Goal: Task Accomplishment & Management: Manage account settings

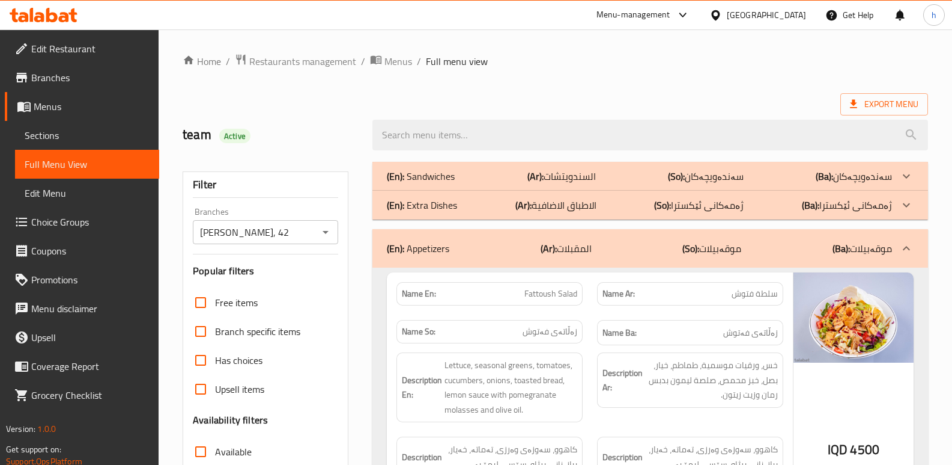
scroll to position [4509, 0]
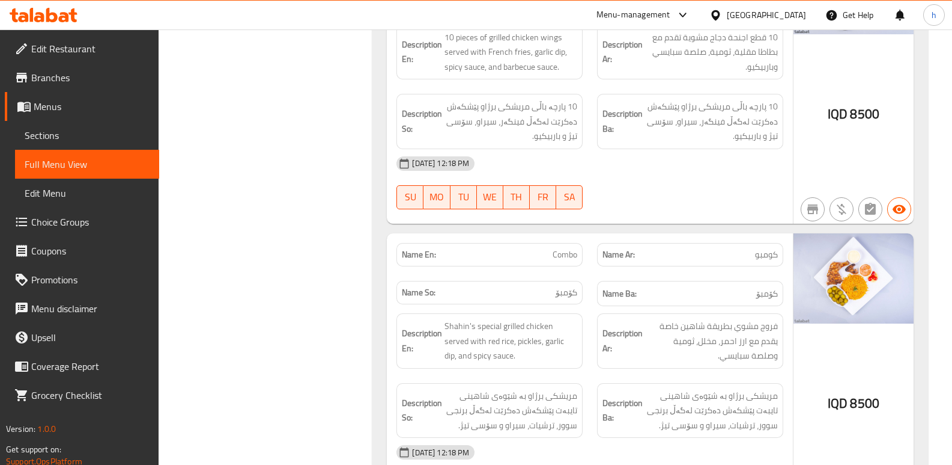
click at [59, 18] on icon at bounding box center [64, 17] width 10 height 10
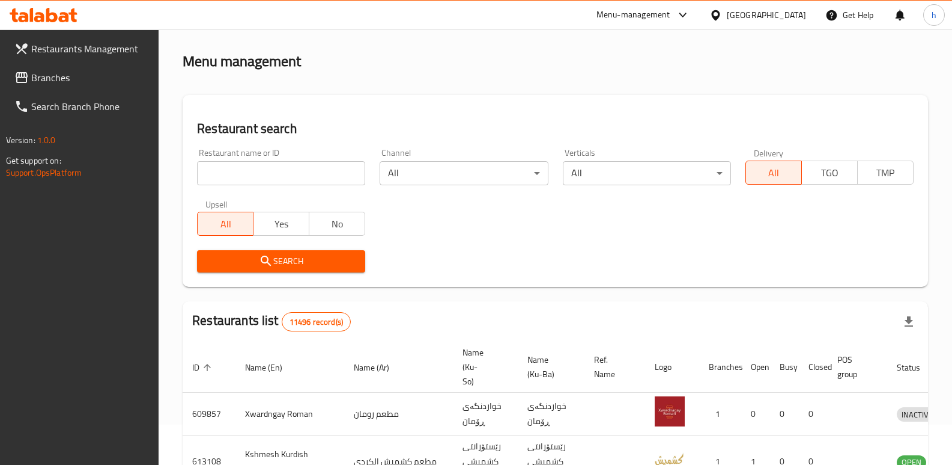
scroll to position [157, 0]
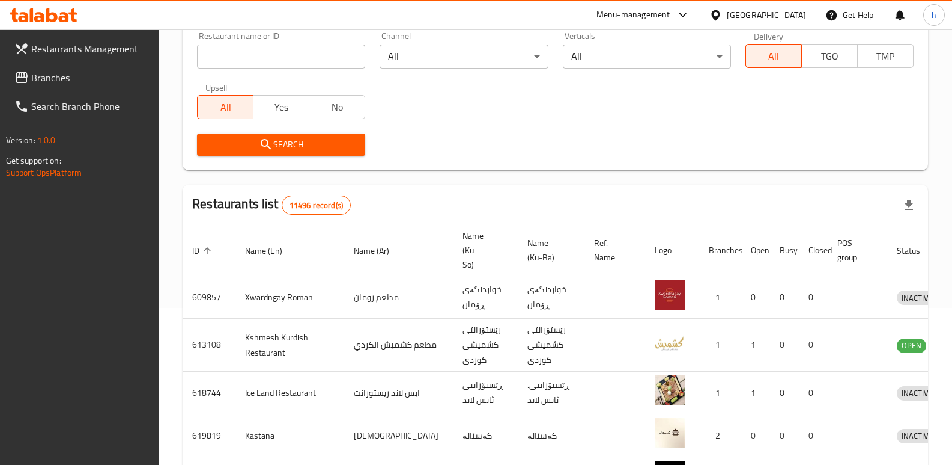
click at [64, 80] on span "Branches" at bounding box center [90, 77] width 118 height 14
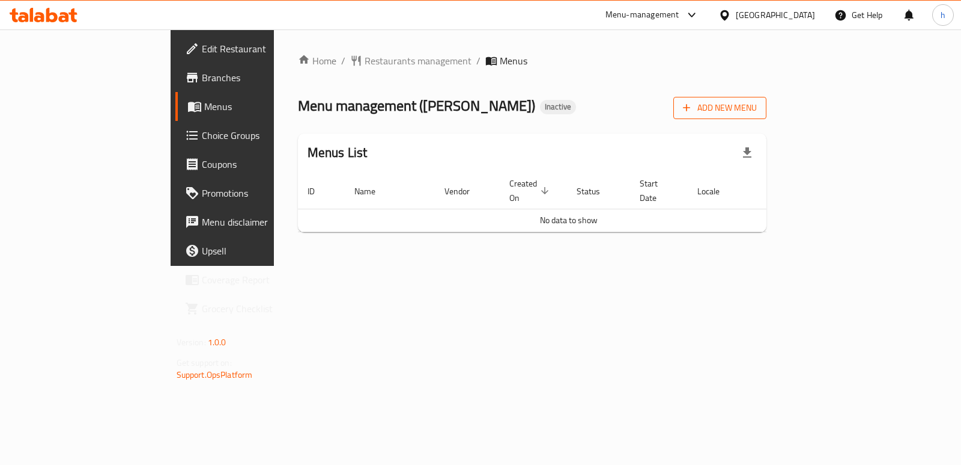
click at [757, 108] on span "Add New Menu" at bounding box center [720, 107] width 74 height 15
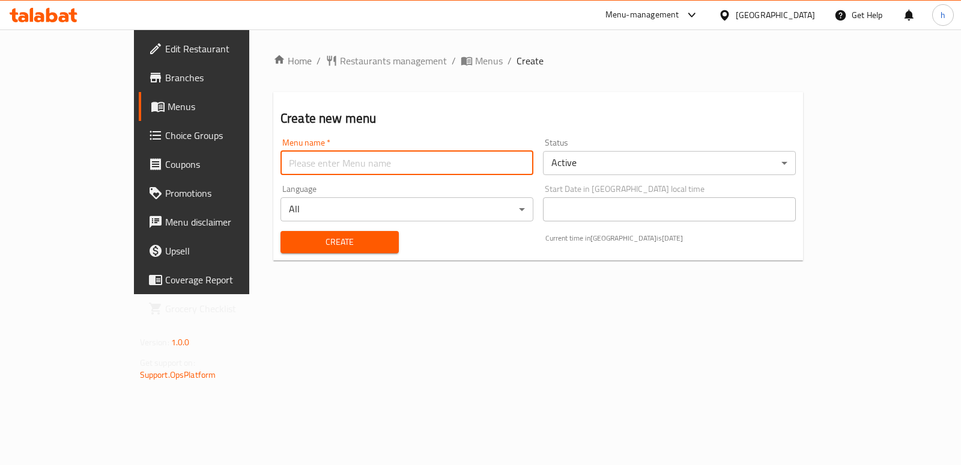
drag, startPoint x: 475, startPoint y: 157, endPoint x: 398, endPoint y: 191, distance: 84.7
click at [475, 157] on input "text" at bounding box center [407, 163] width 253 height 24
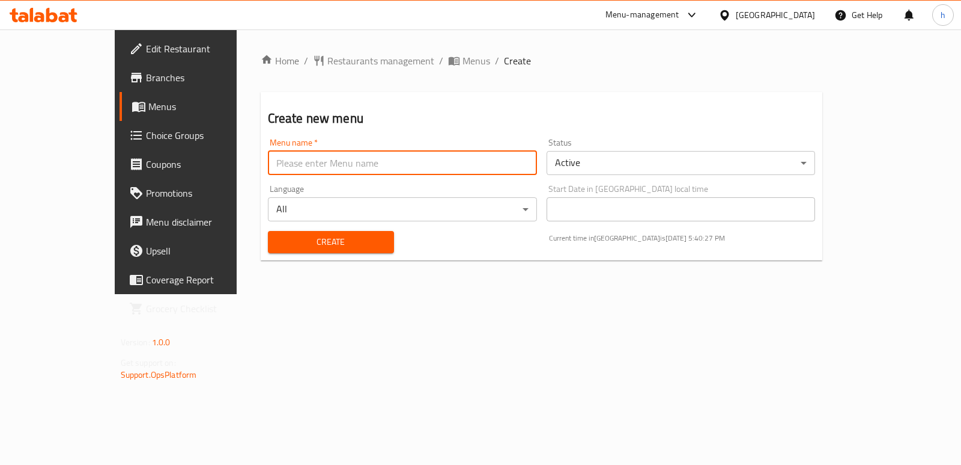
type input "Menu"
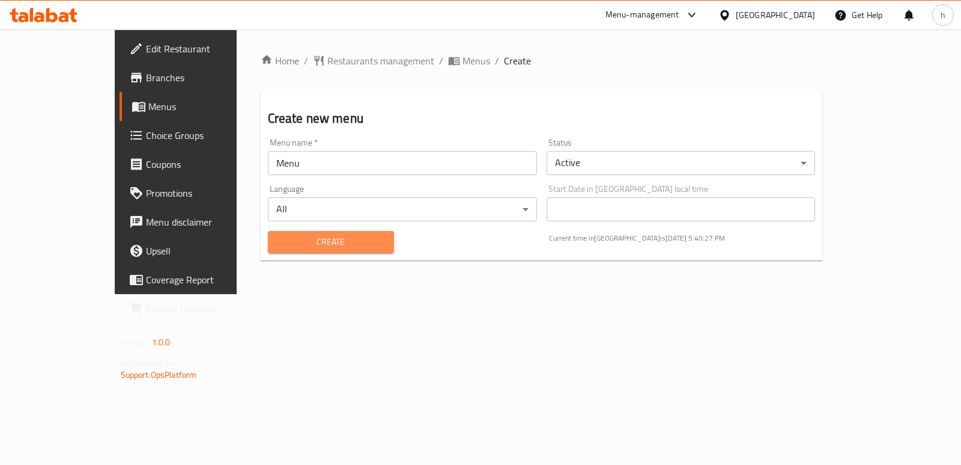
click at [300, 240] on span "Create" at bounding box center [331, 241] width 107 height 15
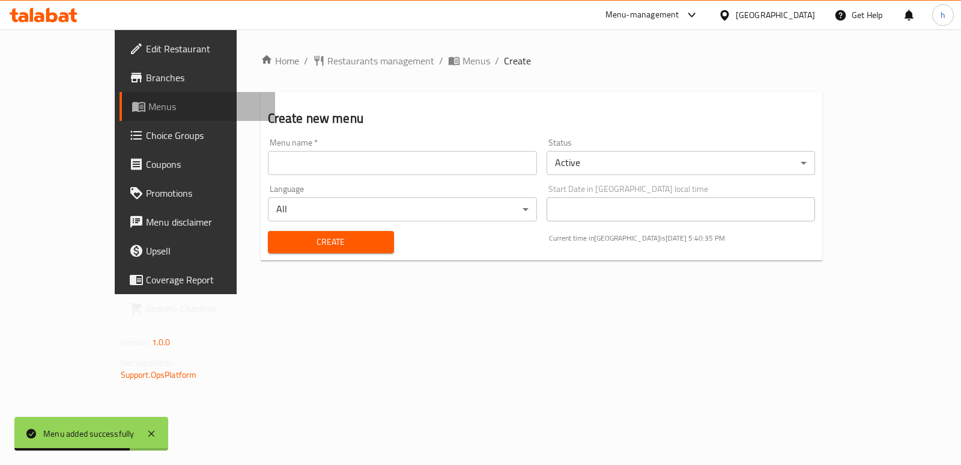
click at [148, 99] on span "Menus" at bounding box center [206, 106] width 117 height 14
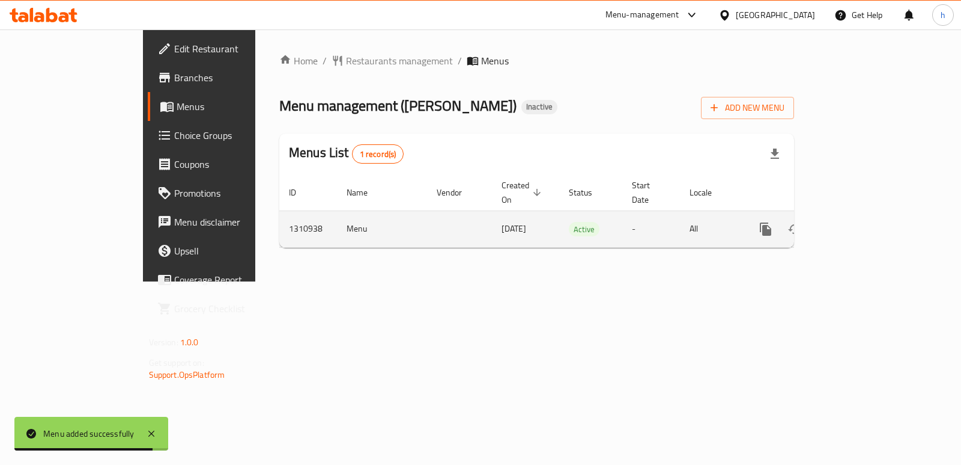
click at [860, 222] on icon "enhanced table" at bounding box center [852, 229] width 14 height 14
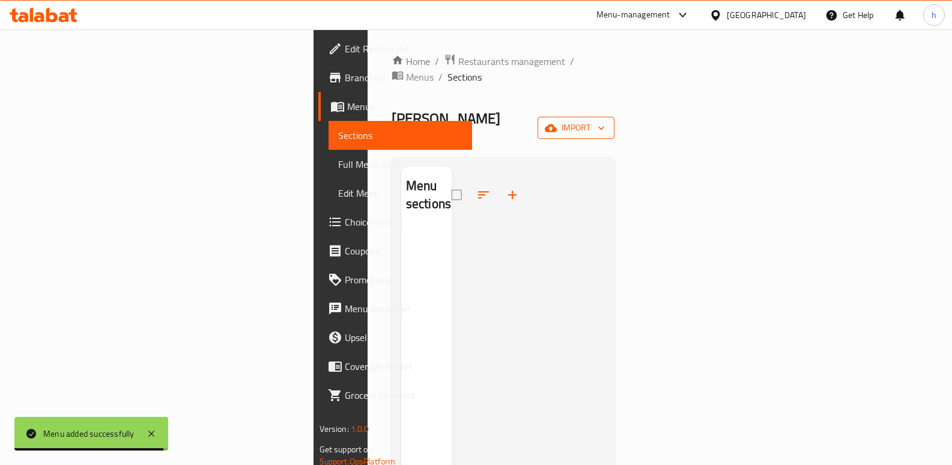
click at [605, 120] on span "import" at bounding box center [576, 127] width 58 height 15
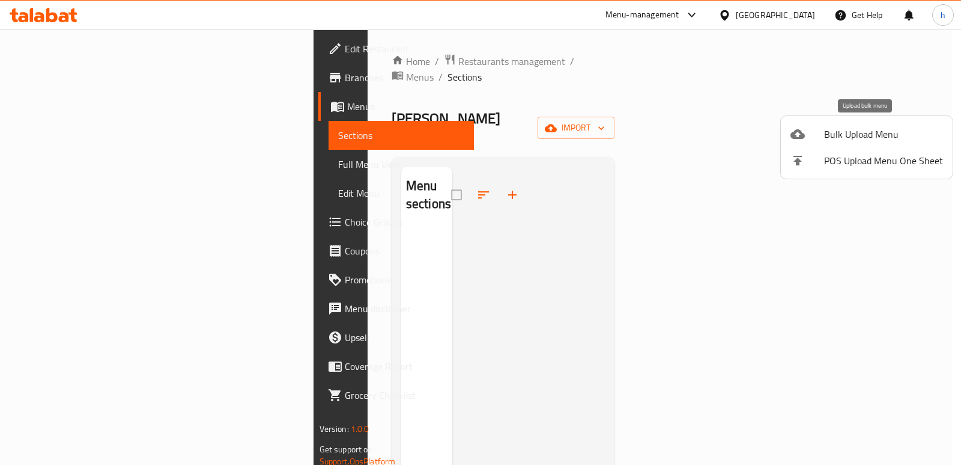
click at [825, 141] on span "Bulk Upload Menu" at bounding box center [883, 134] width 119 height 14
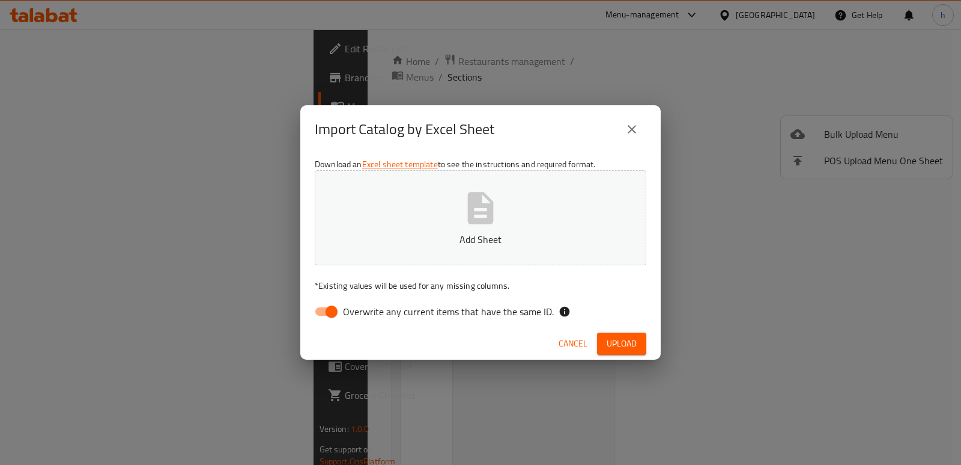
click at [325, 312] on input "Overwrite any current items that have the same ID." at bounding box center [331, 311] width 69 height 23
checkbox input "false"
click at [465, 198] on icon "button" at bounding box center [480, 208] width 38 height 38
click at [613, 346] on span "Upload" at bounding box center [622, 343] width 30 height 15
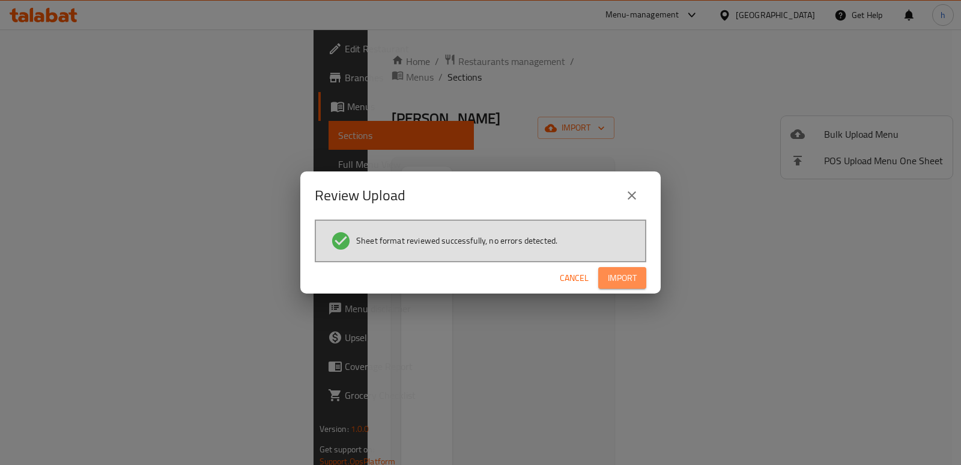
click at [627, 282] on span "Import" at bounding box center [622, 277] width 29 height 15
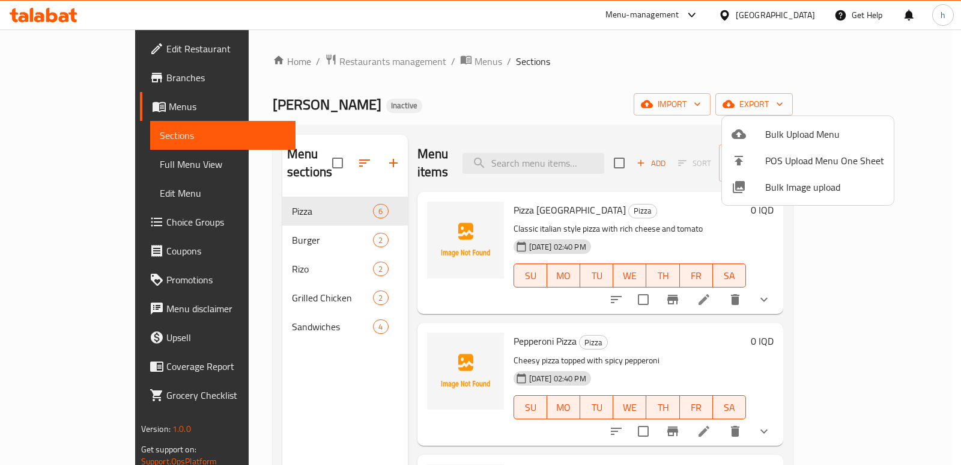
click at [227, 383] on div at bounding box center [480, 232] width 961 height 465
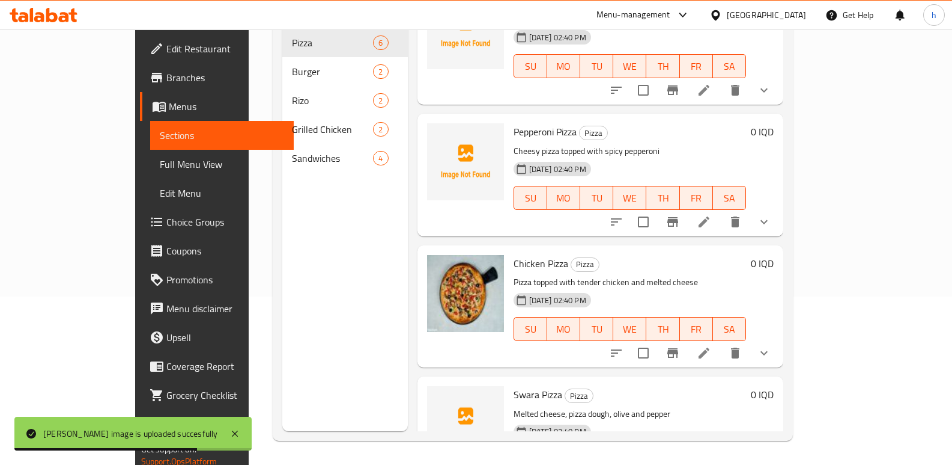
scroll to position [29, 0]
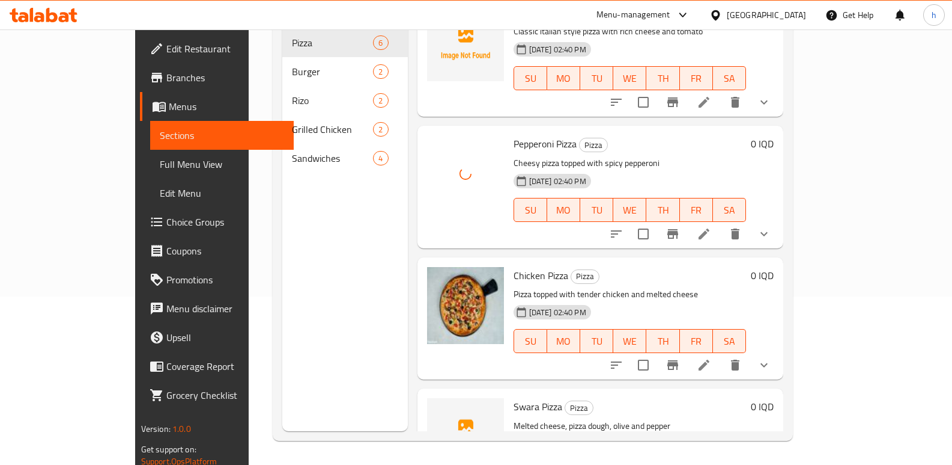
drag, startPoint x: 951, startPoint y: 211, endPoint x: 952, endPoint y: 154, distance: 57.1
click at [952, 154] on html "​ Menu-management [GEOGRAPHIC_DATA] Get Help h Edit Restaurant Branches Menus S…" at bounding box center [476, 64] width 952 height 465
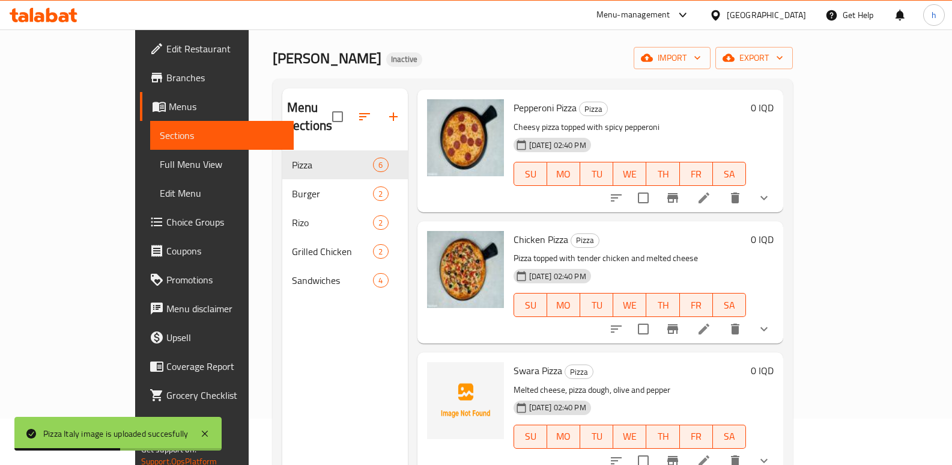
scroll to position [241, 0]
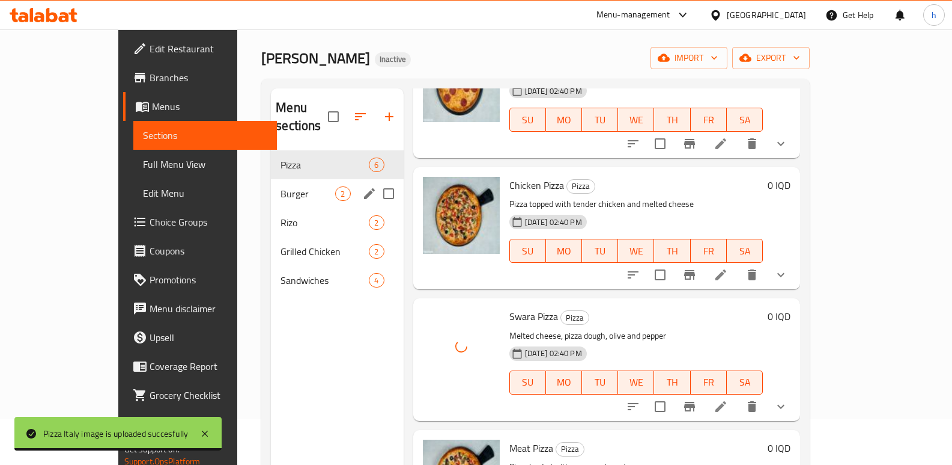
click at [271, 183] on div "Burger 2" at bounding box center [337, 193] width 132 height 29
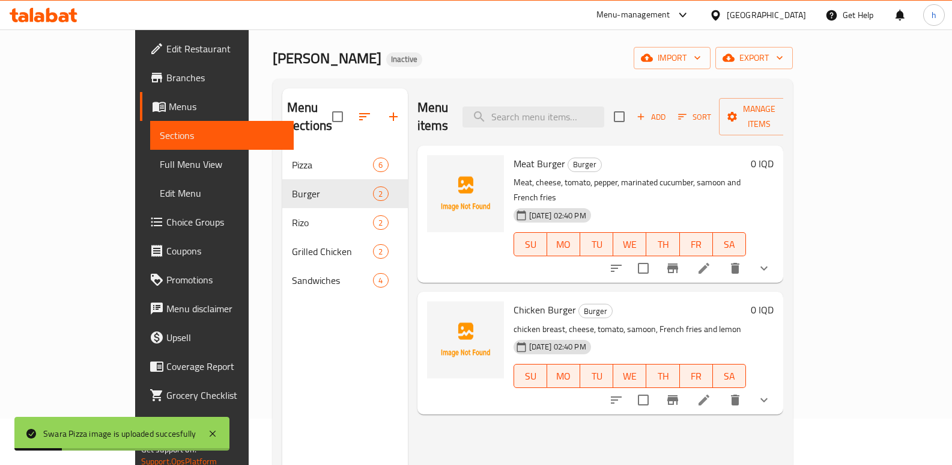
drag, startPoint x: 313, startPoint y: 326, endPoint x: 267, endPoint y: 266, distance: 76.3
click at [313, 326] on div "Menu sections Pizza 6 Burger 2 Rizo 2 Grilled Chicken 2 Sandwiches 4" at bounding box center [345, 320] width 126 height 465
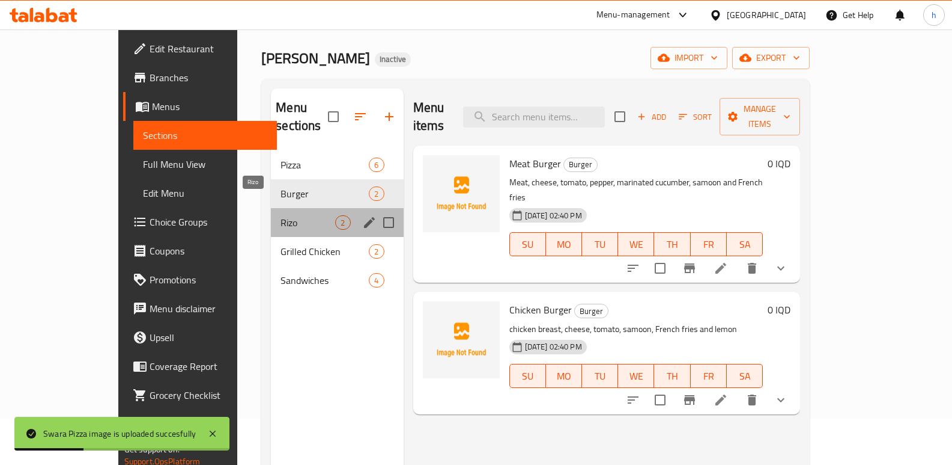
click at [281, 215] on span "Rizo" at bounding box center [308, 222] width 55 height 14
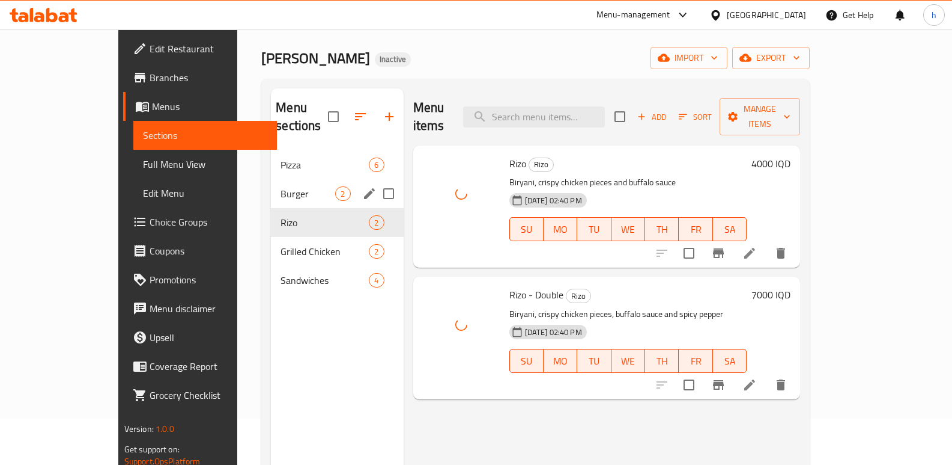
click at [281, 186] on span "Burger" at bounding box center [308, 193] width 55 height 14
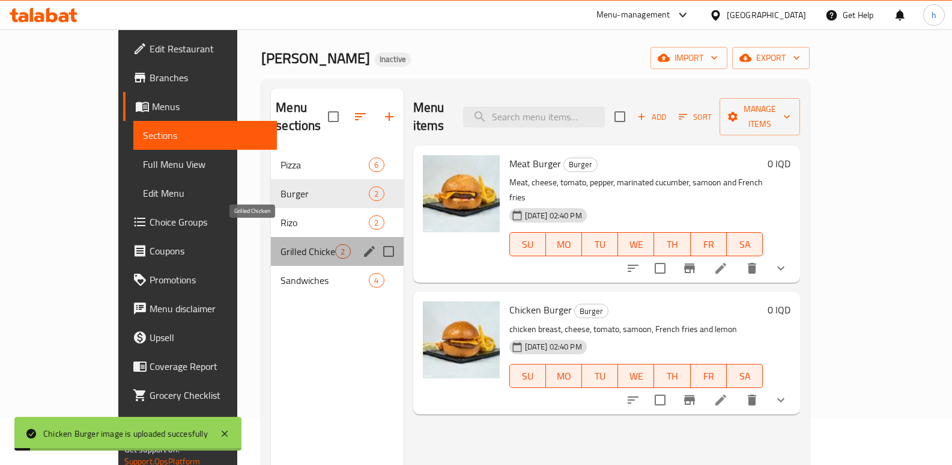
click at [281, 244] on span "Grilled Chicken" at bounding box center [308, 251] width 55 height 14
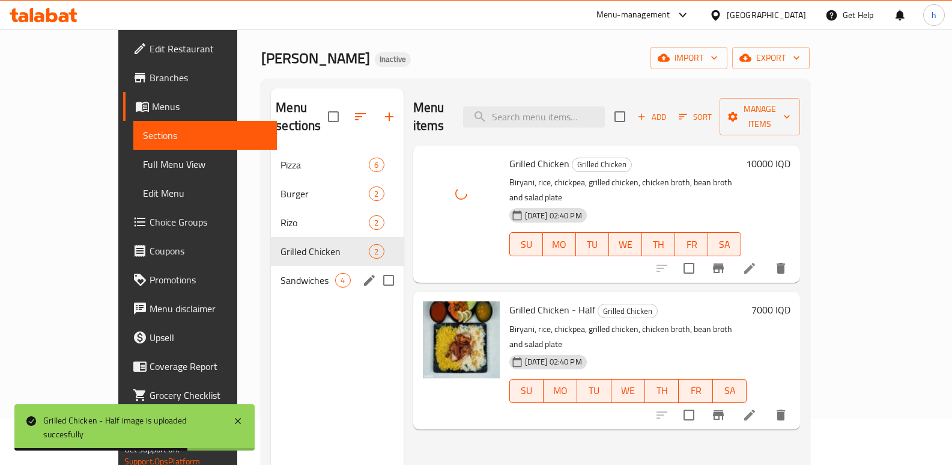
click at [281, 273] on span "Sandwiches" at bounding box center [308, 280] width 55 height 14
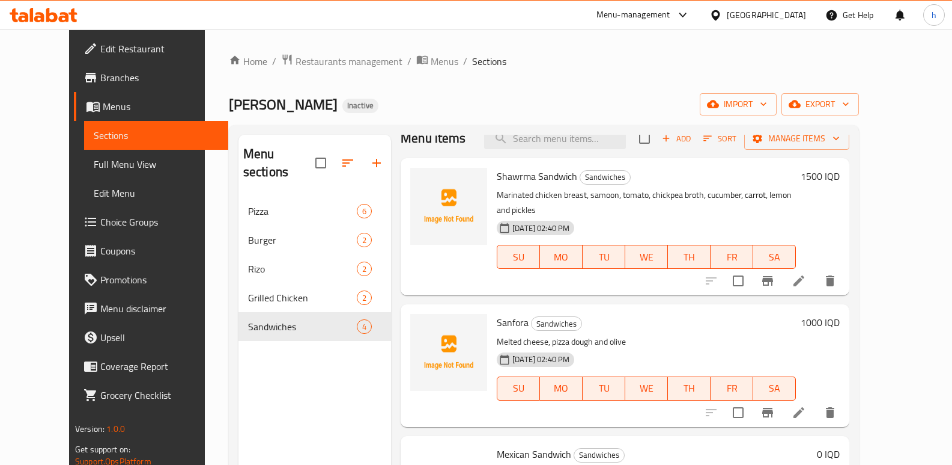
scroll to position [13, 0]
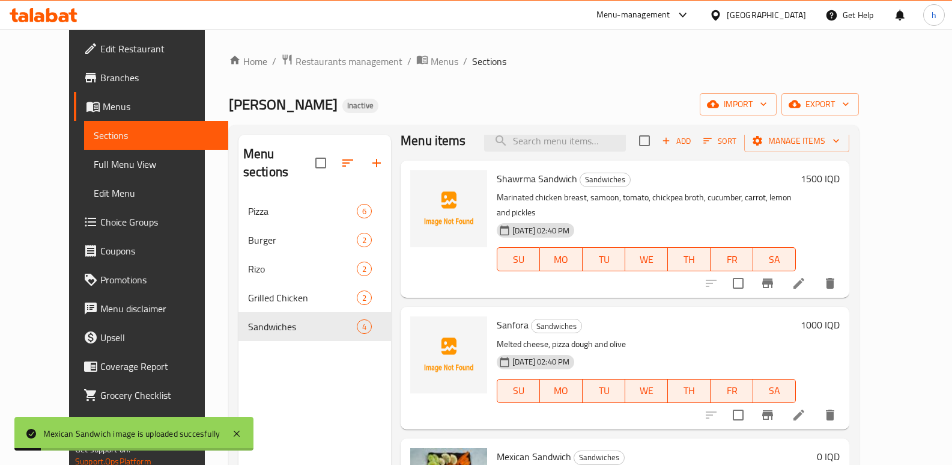
click at [497, 317] on span "Sanfora" at bounding box center [513, 324] width 32 height 18
copy h6 "Sanfora"
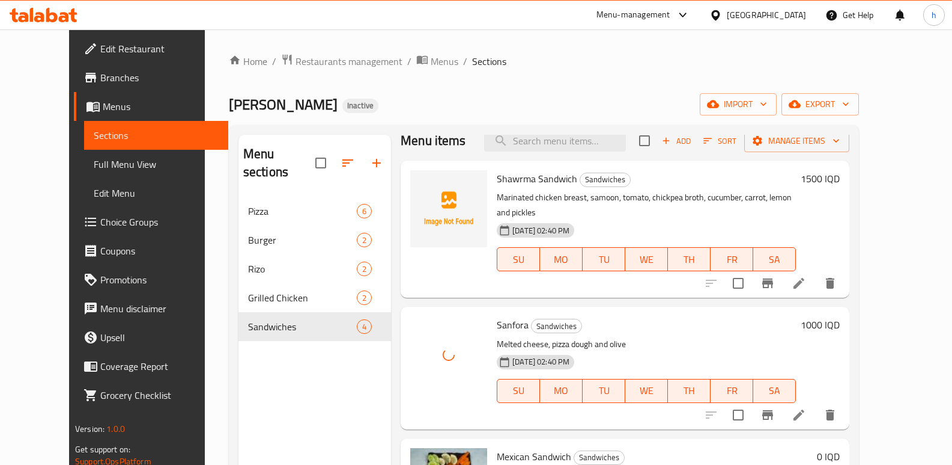
click at [499, 180] on span "Shawrma Sandwich" at bounding box center [537, 178] width 81 height 18
copy span "Shawrma"
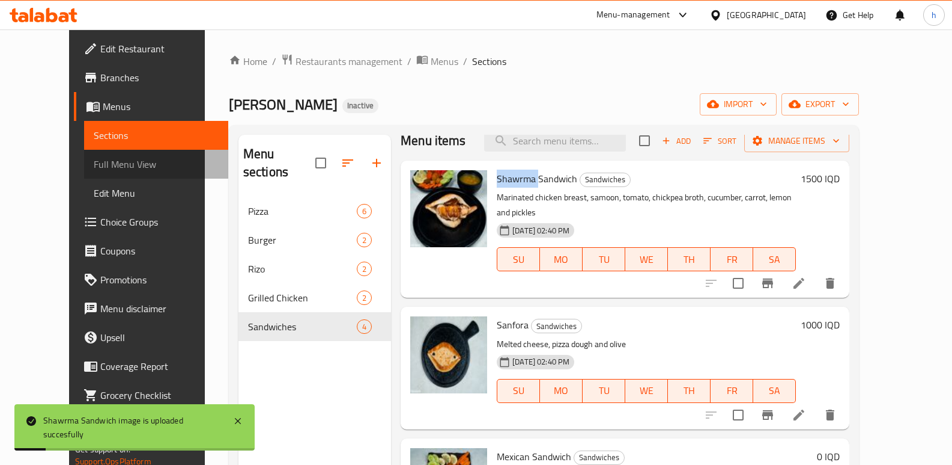
click at [94, 166] on span "Full Menu View" at bounding box center [156, 164] width 125 height 14
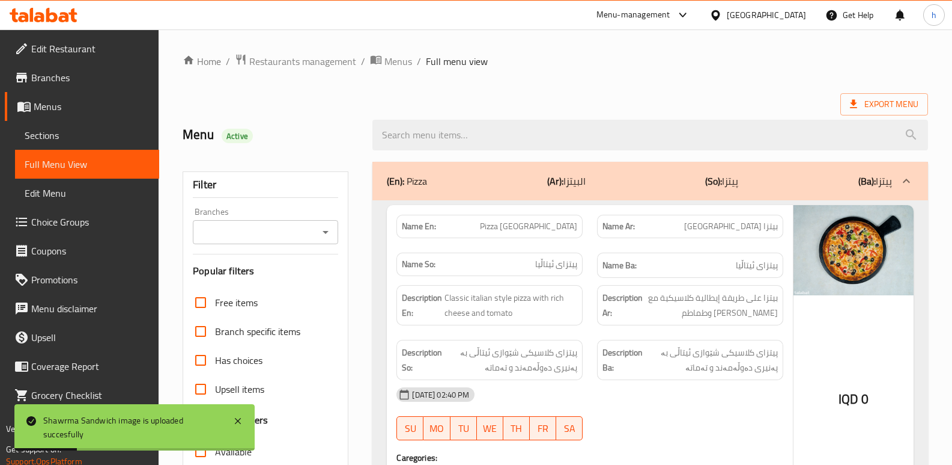
click at [249, 236] on input "Branches" at bounding box center [255, 232] width 118 height 17
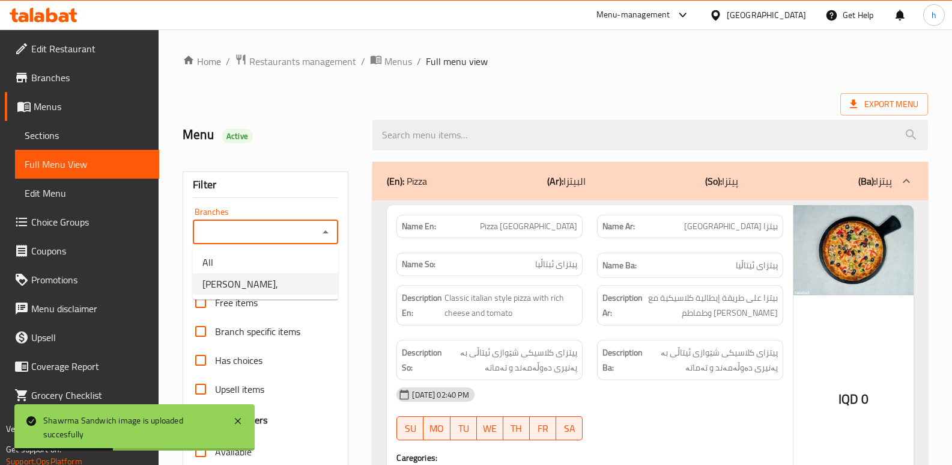
click at [264, 287] on li "[PERSON_NAME]," at bounding box center [265, 284] width 145 height 22
type input "[PERSON_NAME],"
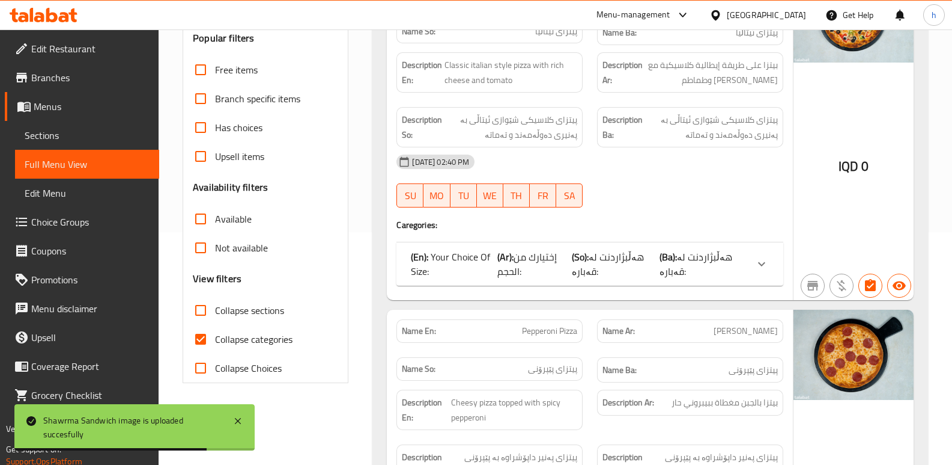
scroll to position [390, 0]
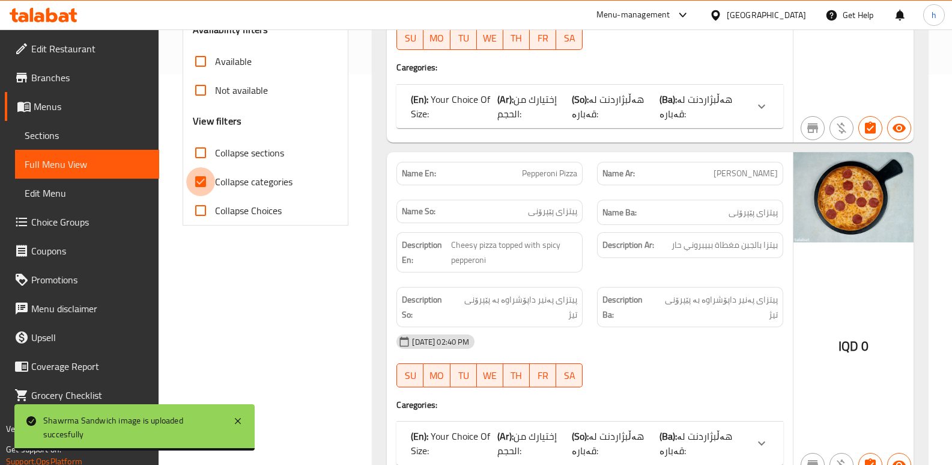
click at [199, 183] on input "Collapse categories" at bounding box center [200, 181] width 29 height 29
checkbox input "false"
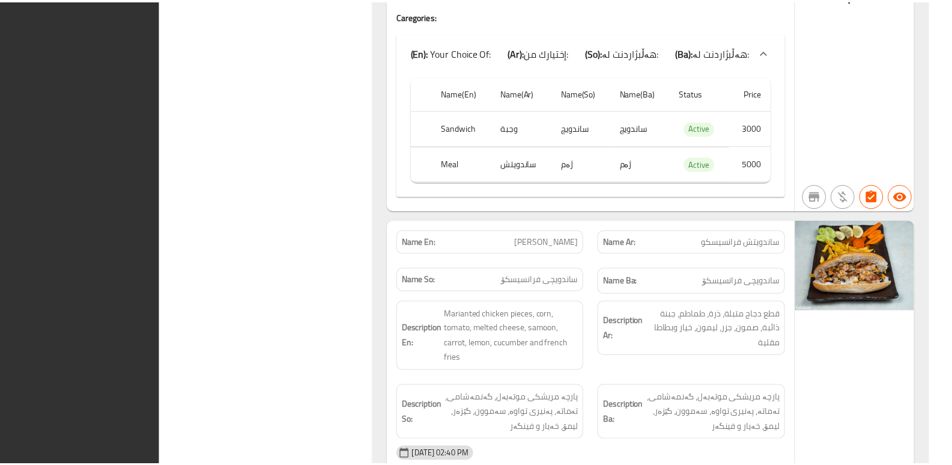
scroll to position [6438, 0]
